Goal: Navigation & Orientation: Find specific page/section

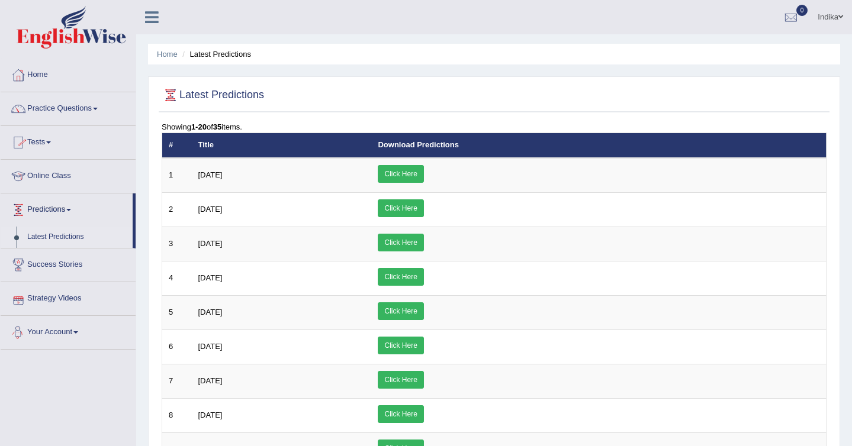
click at [53, 296] on link "Strategy Videos" at bounding box center [68, 297] width 135 height 30
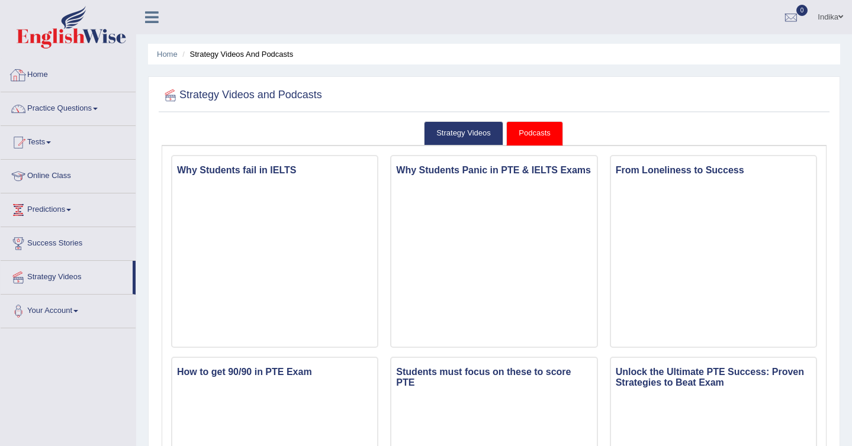
click at [45, 72] on link "Home" at bounding box center [68, 74] width 135 height 30
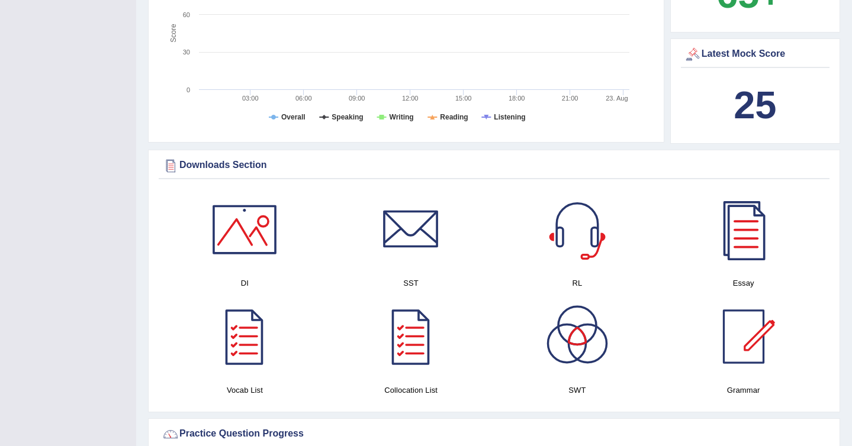
scroll to position [458, 0]
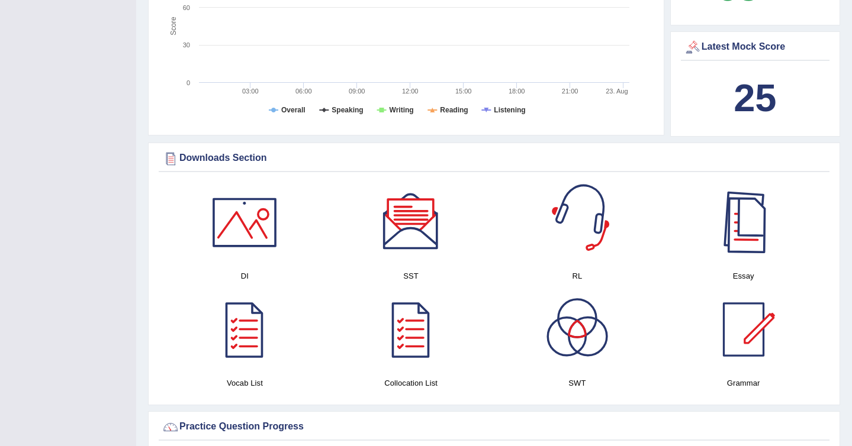
click at [737, 233] on div at bounding box center [743, 222] width 83 height 83
